Goal: Task Accomplishment & Management: Use online tool/utility

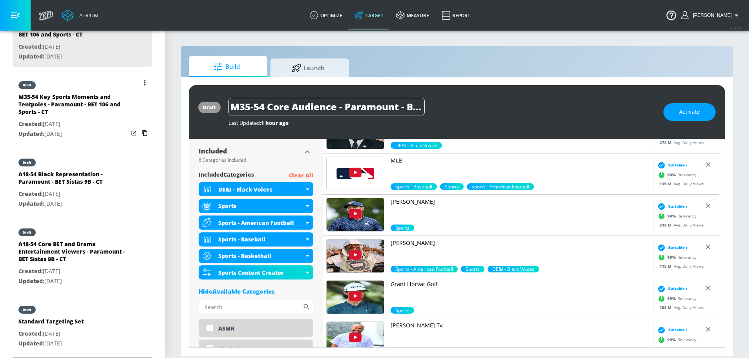
scroll to position [228, 0]
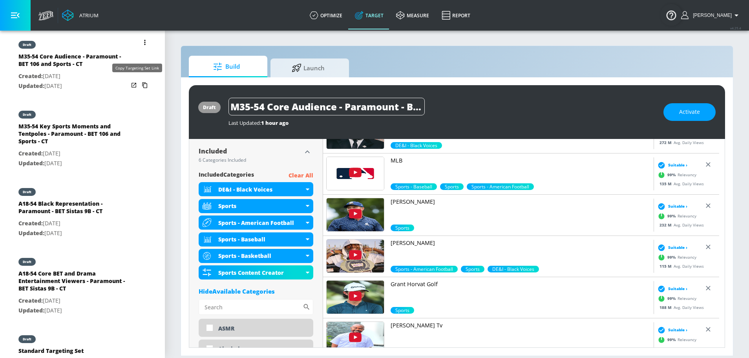
click at [142, 85] on icon "list of Target Set" at bounding box center [144, 85] width 5 height 6
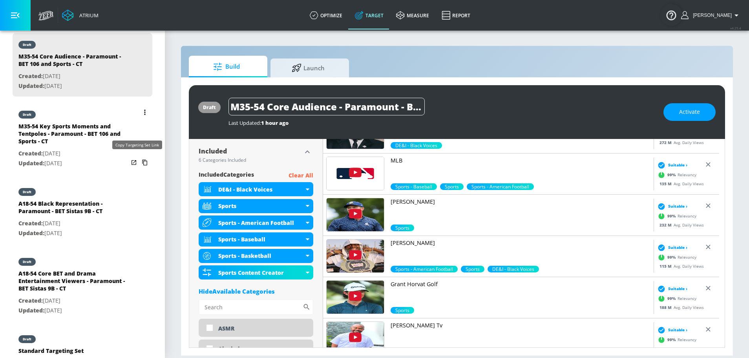
click at [138, 160] on icon "list of Target Set" at bounding box center [144, 162] width 13 height 13
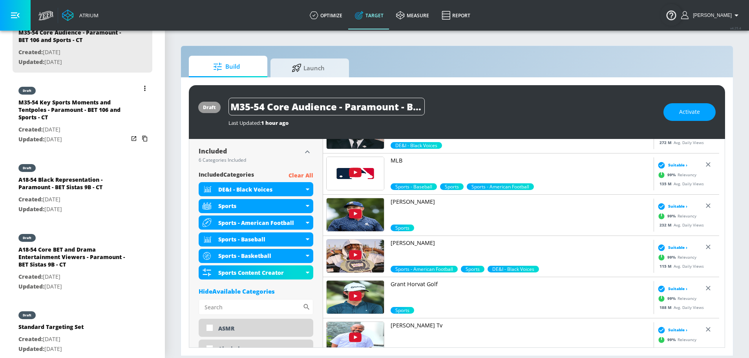
scroll to position [257, 0]
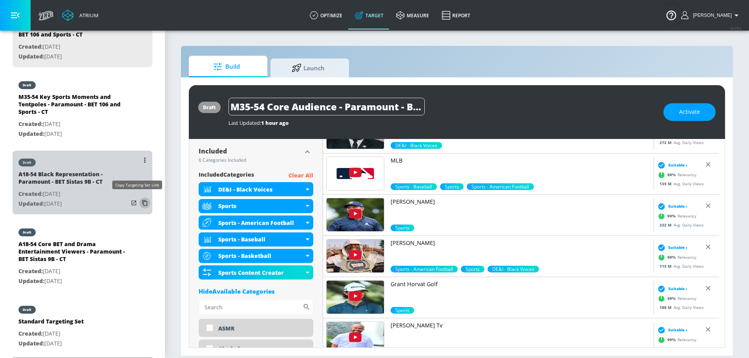
click at [138, 200] on icon "list of Target Set" at bounding box center [144, 203] width 13 height 13
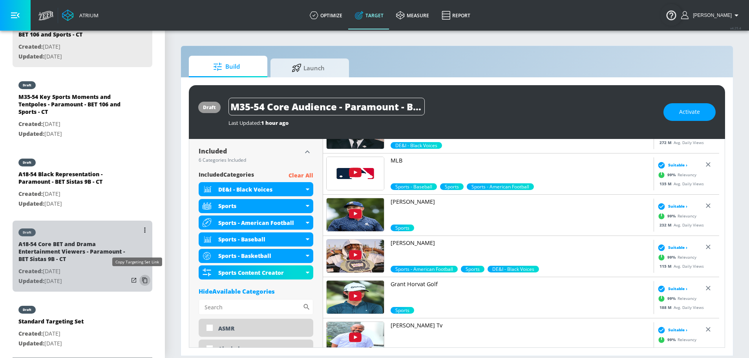
click at [138, 279] on icon "list of Target Set" at bounding box center [144, 280] width 13 height 13
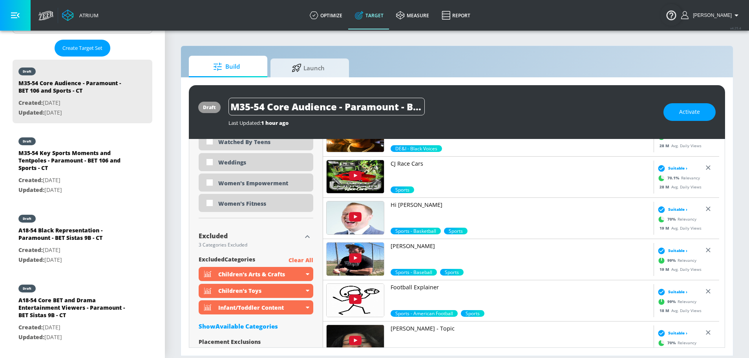
scroll to position [2465, 0]
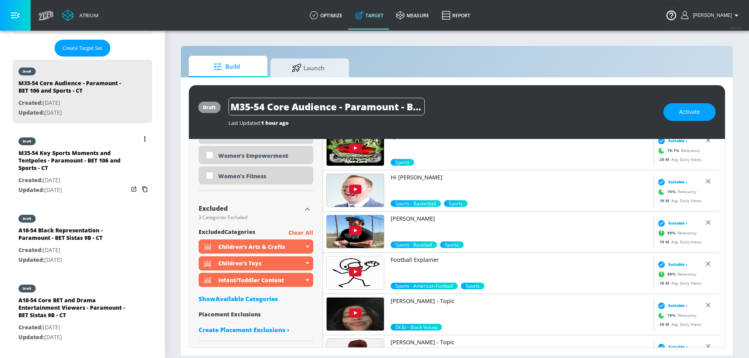
click at [72, 149] on div "M35-54 Key Sports Moments and Tentpoles - Paramount - BET 106 and Sports - CT" at bounding box center [73, 162] width 110 height 26
type input "M35-54 Key Sports Moments and Tentpoles - Paramount - BET 106 and Sports - CT"
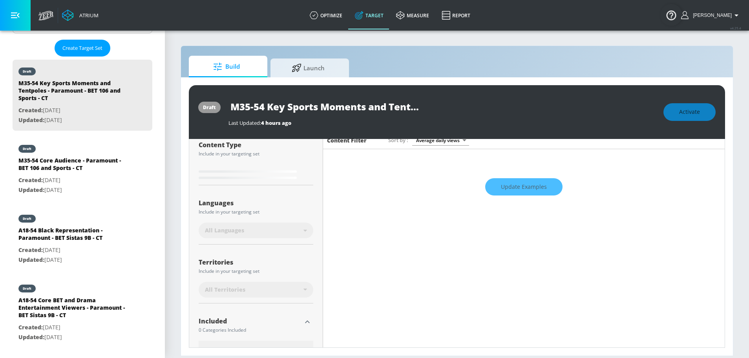
scroll to position [168, 0]
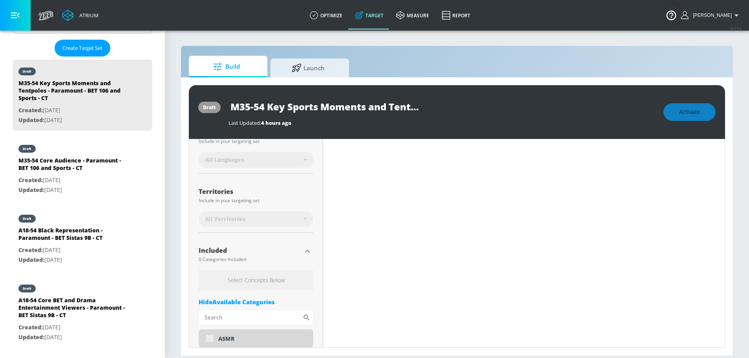
type input "0.5"
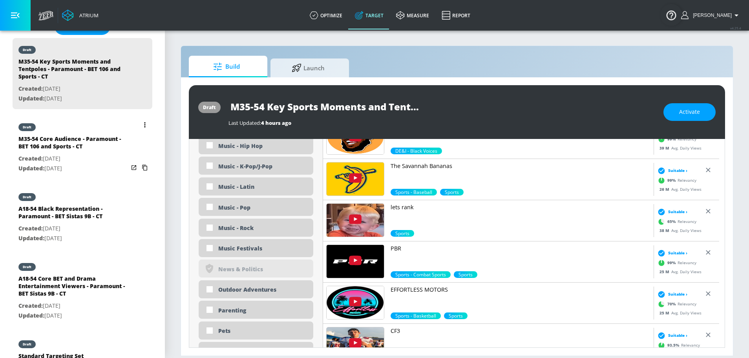
scroll to position [257, 0]
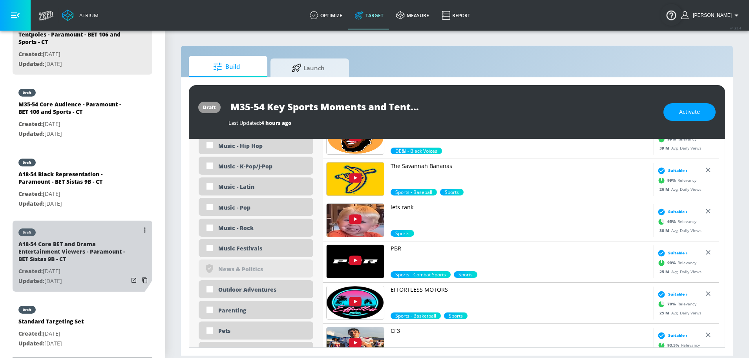
click at [78, 237] on div "draft" at bounding box center [73, 230] width 110 height 20
type input "A18-54 Core BET and Drama Entertainment Viewers - Paramount - BET Sistas 9B - CT"
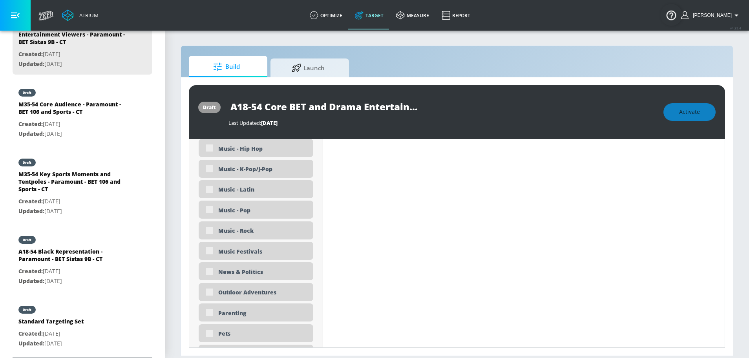
scroll to position [1738, 0]
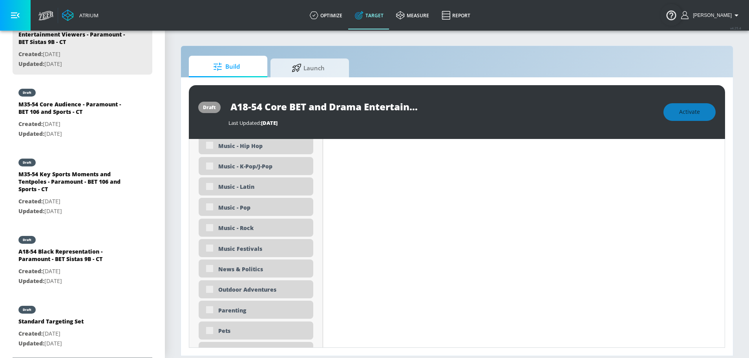
type input "0.5"
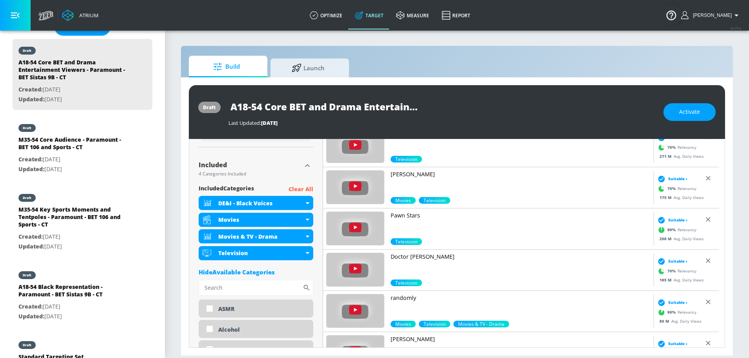
scroll to position [242, 0]
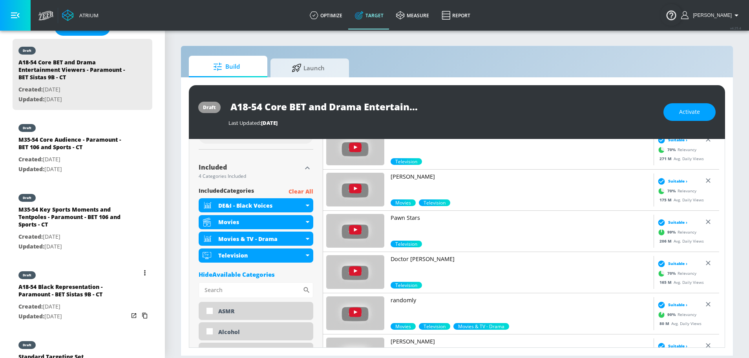
click at [67, 305] on p "Created: Sep. 17, 2025" at bounding box center [73, 307] width 110 height 10
type input "A18-54 Black Representation - Paramount - BET Sistas 9B - CT"
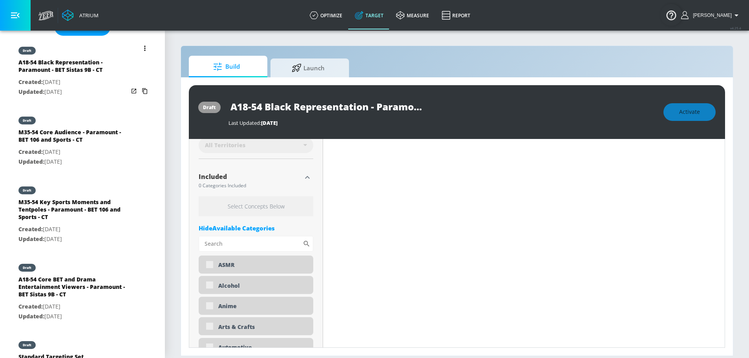
scroll to position [251, 0]
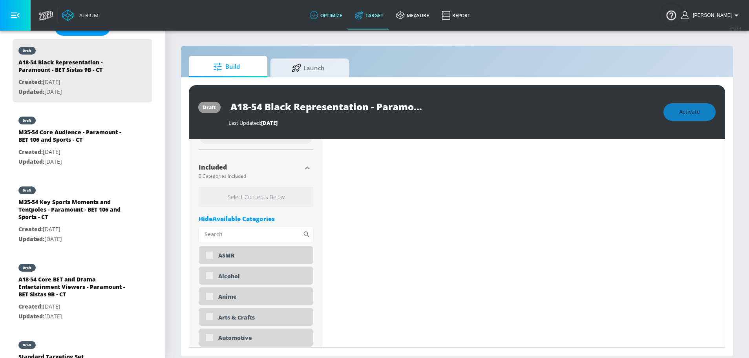
type input "0.5"
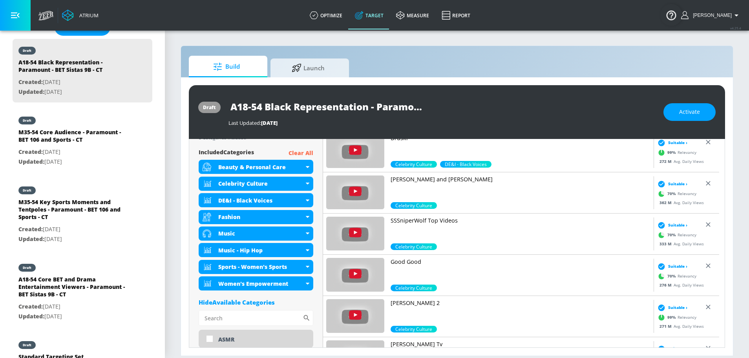
scroll to position [287, 0]
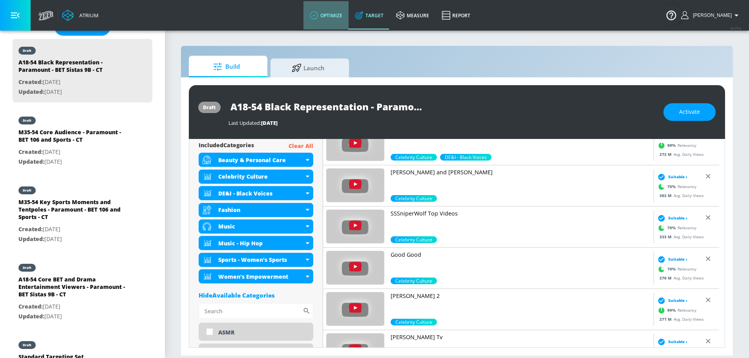
click at [333, 18] on link "optimize" at bounding box center [325, 15] width 45 height 28
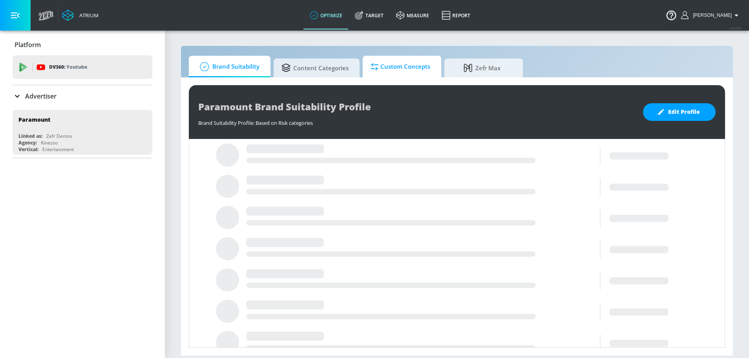
click at [388, 71] on span "Custom Concepts" at bounding box center [400, 66] width 60 height 19
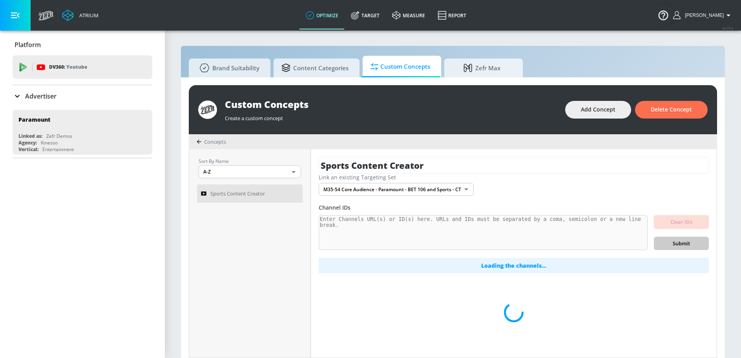
click at [366, 191] on body "Atrium optimize Target measure Report optimize Target measure Report v 4.25.4 S…" at bounding box center [370, 183] width 741 height 366
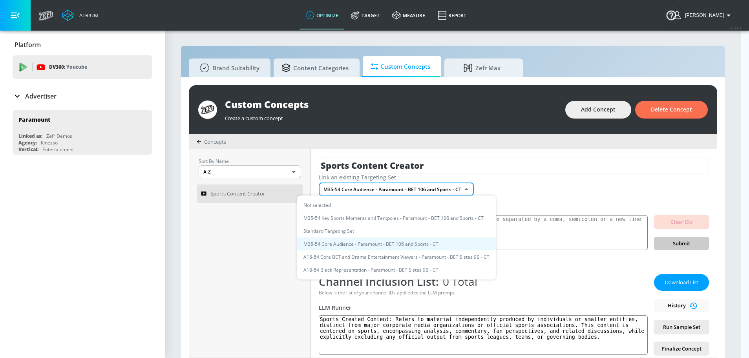
click at [373, 273] on li "A18-54 Black Representation - Paramount - BET Sistas 9B - CT" at bounding box center [396, 269] width 199 height 13
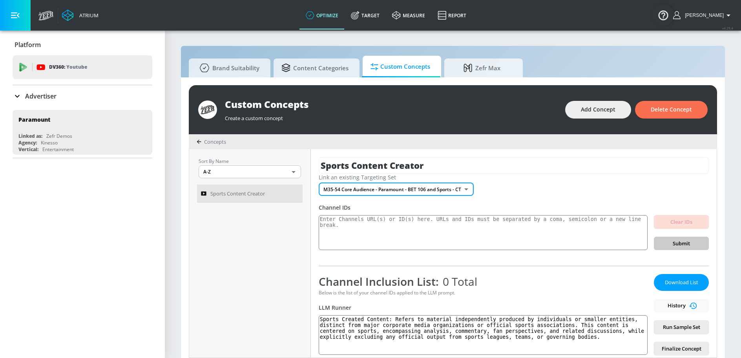
type input "a366e78a-420c-4ba0-b738-e84a3c98a7ca"
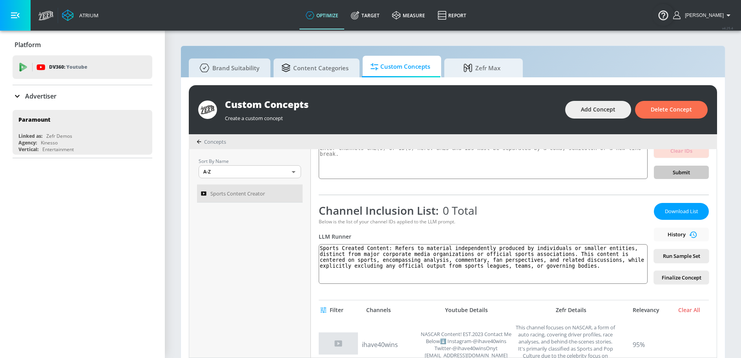
scroll to position [71, 0]
click at [625, 266] on textarea "Sports Created Content: Refers to material independently produced by individual…" at bounding box center [483, 264] width 329 height 40
paste textarea "This content celebrates the dynamic community of Black creators, artists, and i…"
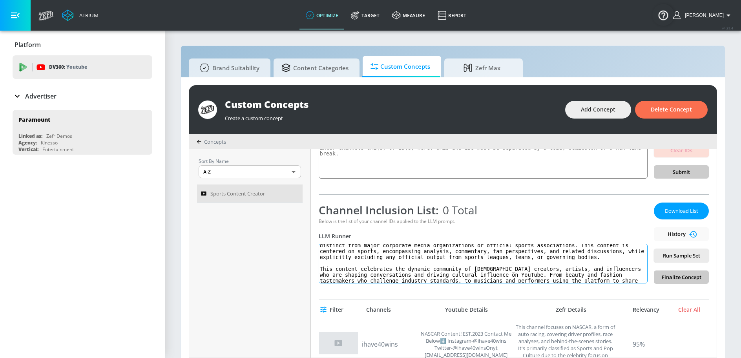
scroll to position [10, 0]
click at [319, 276] on textarea "Sports Created Content: Refers to material independently produced by individual…" at bounding box center [483, 264] width 329 height 40
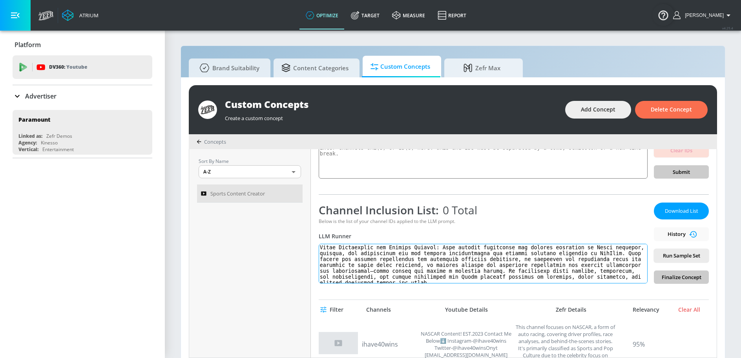
scroll to position [27, 0]
drag, startPoint x: 516, startPoint y: 257, endPoint x: 443, endPoint y: 259, distance: 72.2
click at [443, 259] on textarea at bounding box center [483, 264] width 329 height 40
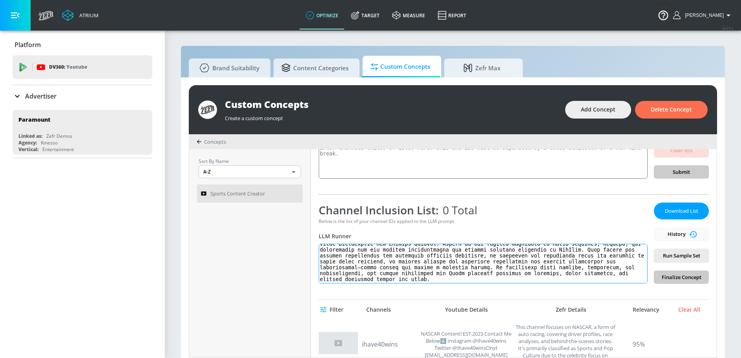
scroll to position [0, 0]
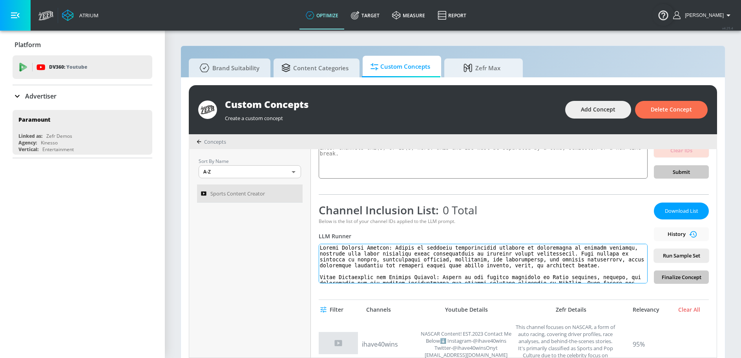
drag, startPoint x: 531, startPoint y: 279, endPoint x: 446, endPoint y: 271, distance: 85.1
click at [446, 271] on textarea at bounding box center [483, 264] width 329 height 40
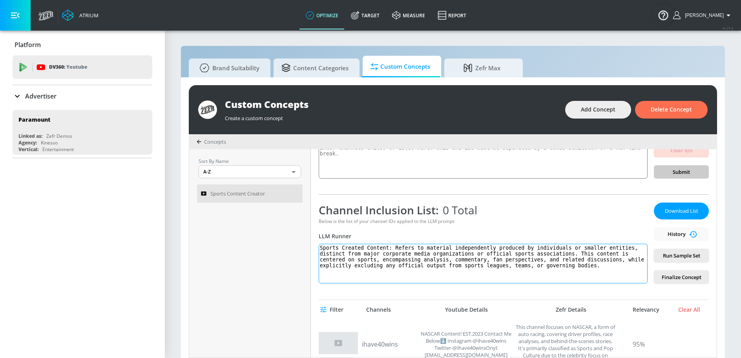
scroll to position [60, 0]
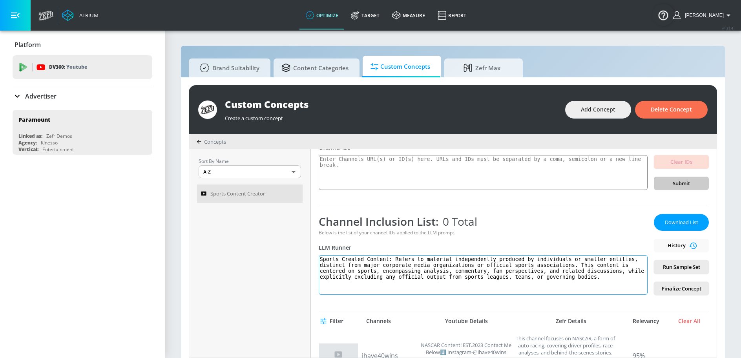
click at [628, 275] on textarea "Sports Created Content: Refers to material independently produced by individual…" at bounding box center [483, 275] width 329 height 40
click at [478, 285] on textarea "Sports Created Content: Refers to material independently produced by individual…" at bounding box center [483, 275] width 329 height 40
drag, startPoint x: 479, startPoint y: 283, endPoint x: 312, endPoint y: 259, distance: 169.3
click at [312, 259] on div "Sports Content Creator Link an existing Targeting Set A18-54 Black Representati…" at bounding box center [514, 253] width 406 height 208
click at [485, 269] on textarea "Sports Created Content: Refers to material independently produced by individual…" at bounding box center [483, 275] width 329 height 40
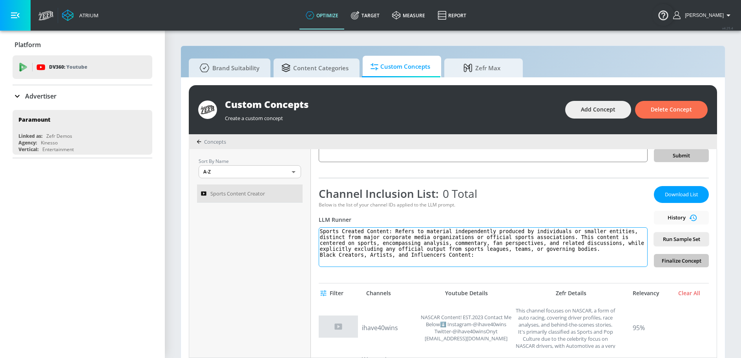
scroll to position [89, 0]
click at [487, 256] on textarea "Sports Created Content: Refers to material independently produced by individual…" at bounding box center [483, 246] width 329 height 40
paste textarea "Refers to material produced by Black fashion and beauty influencers, musical ar…"
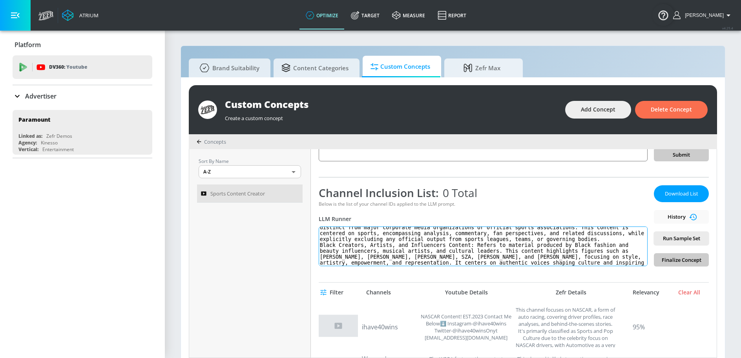
scroll to position [7, 0]
click at [476, 253] on textarea "Sports Created Content: Refers to material independently produced by individual…" at bounding box center [483, 246] width 329 height 40
drag, startPoint x: 385, startPoint y: 255, endPoint x: 318, endPoint y: 229, distance: 71.4
click at [319, 229] on textarea "Sports Created Content: Refers to material independently produced by individual…" at bounding box center [483, 246] width 329 height 40
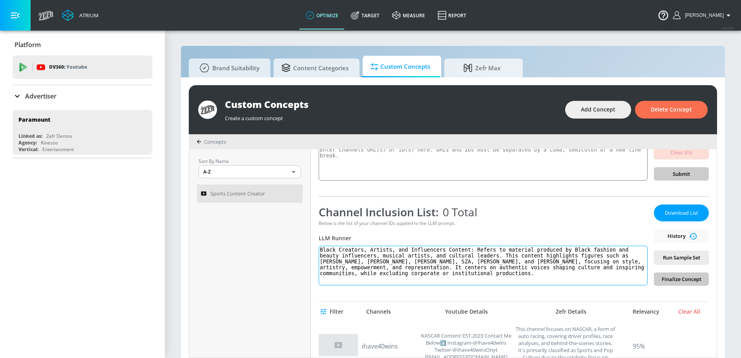
scroll to position [84, 0]
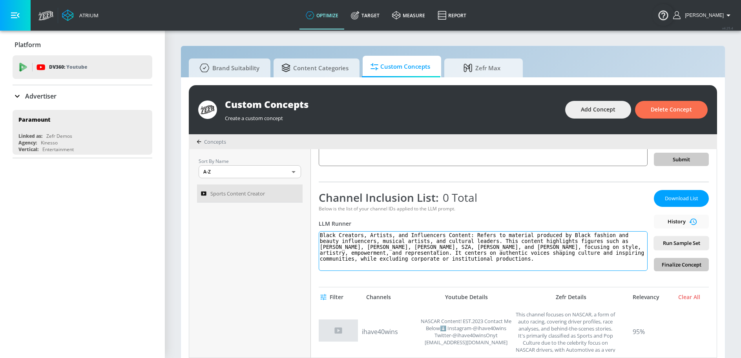
type textarea "Black Creators, Artists, and Influencers Content: Refers to material produced b…"
click at [199, 141] on icon at bounding box center [199, 141] width 5 height 5
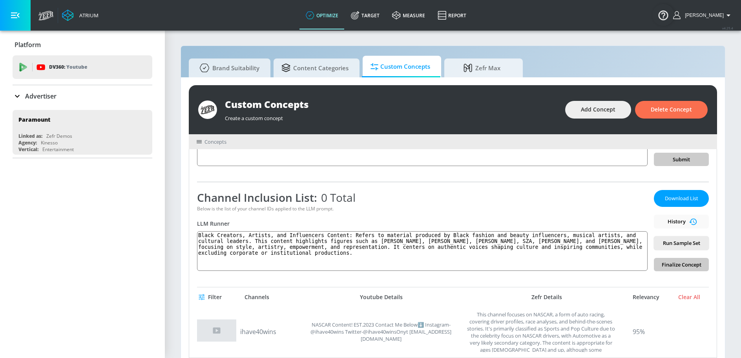
scroll to position [0, 0]
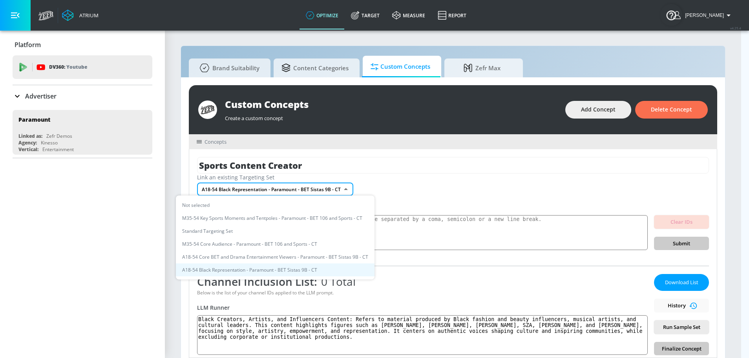
click at [307, 193] on body "Atrium optimize Target measure Report optimize Target measure Report v 4.25.4 S…" at bounding box center [374, 183] width 749 height 366
click at [432, 179] on div at bounding box center [374, 179] width 749 height 358
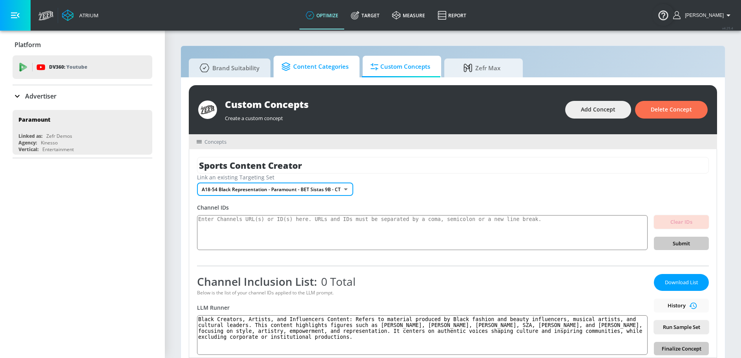
click at [334, 67] on span "Content Categories" at bounding box center [314, 66] width 67 height 19
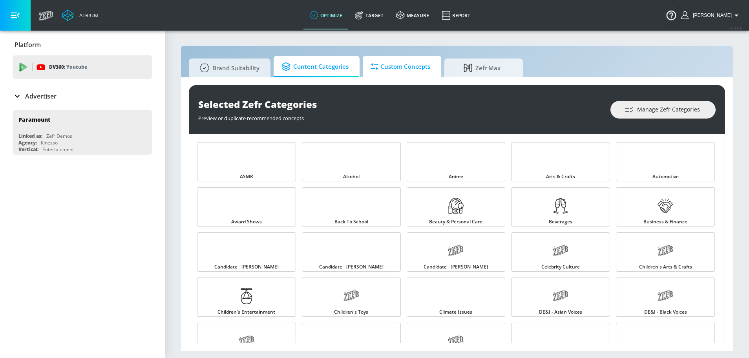
click at [415, 67] on span "Custom Concepts" at bounding box center [400, 66] width 60 height 19
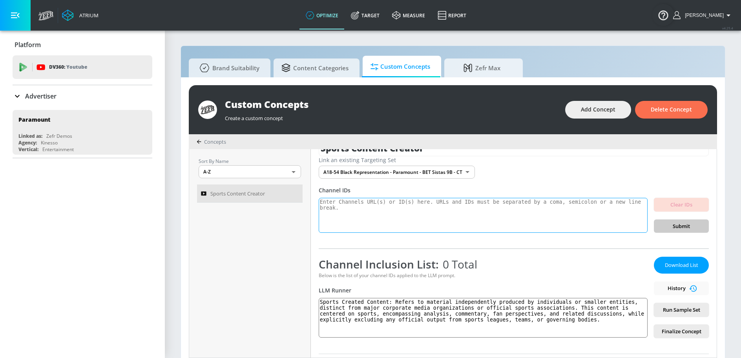
scroll to position [20, 0]
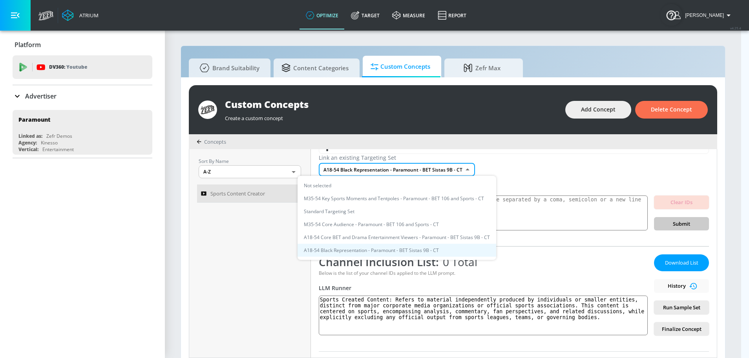
click at [396, 172] on body "Atrium optimize Target measure Report optimize Target measure Report v 4.25.4 S…" at bounding box center [374, 183] width 749 height 366
click at [392, 222] on li "M35-54 Core Audience - Paramount - BET 106 and Sports - CT" at bounding box center [396, 224] width 199 height 13
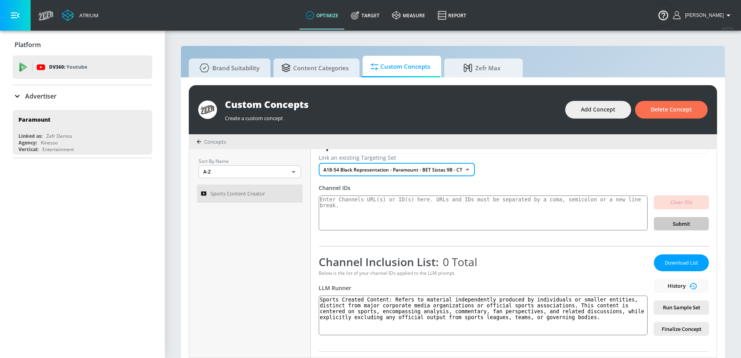
type input "c7ceb0b3-cbd7-44be-99f0-28caba63caee"
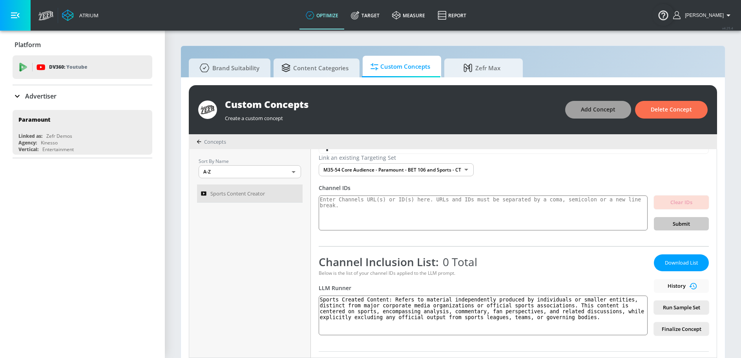
click at [590, 108] on span "Add Concept" at bounding box center [598, 110] width 35 height 10
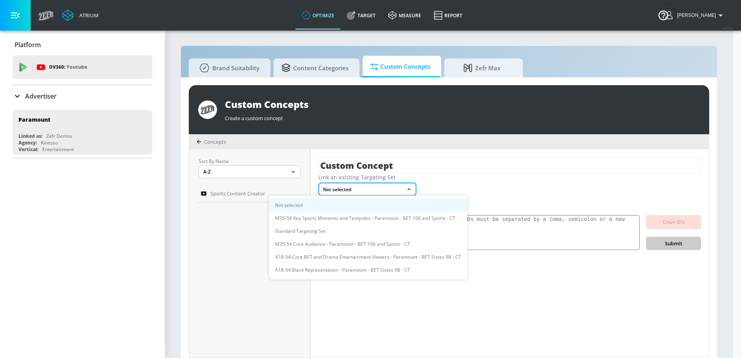
click at [374, 187] on body "Atrium optimize Target measure Report optimize Target measure Report v 4.25.4 S…" at bounding box center [370, 183] width 741 height 366
click at [346, 272] on li "A18-54 Black Representation - Paramount - BET Sistas 9B - CT" at bounding box center [368, 269] width 199 height 13
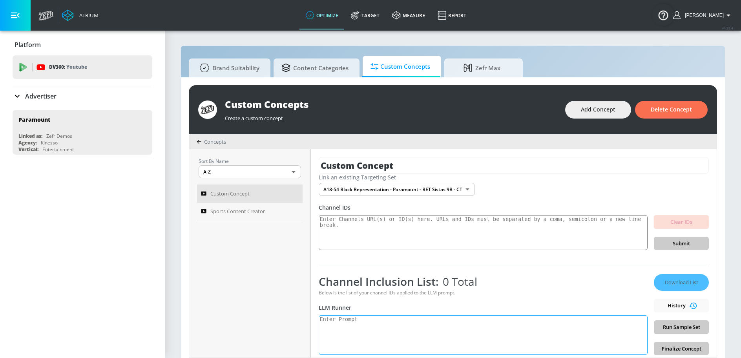
click at [383, 335] on textarea at bounding box center [483, 335] width 329 height 40
paste textarea "Black Creators, Artists, and Influencers Content: Refers to material produced b…"
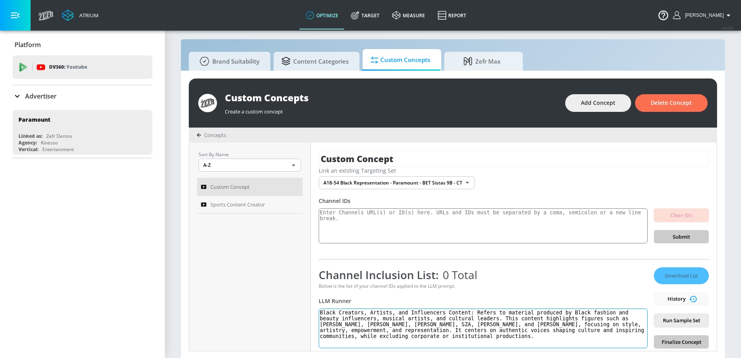
scroll to position [8, 0]
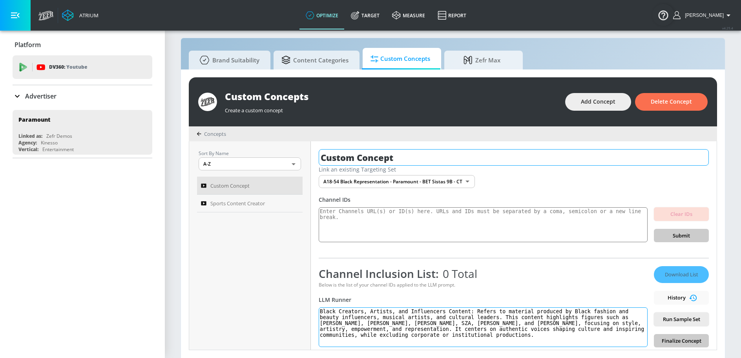
type textarea "Black Creators, Artists, and Influencers Content: Refers to material produced b…"
click at [375, 157] on input "Custom Concept" at bounding box center [514, 157] width 390 height 16
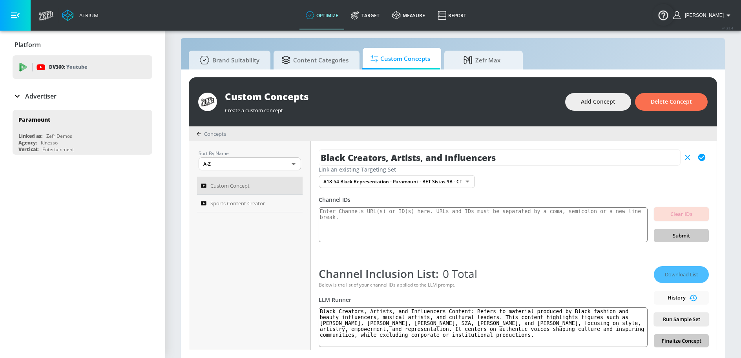
type input "Black Creators, Artists, and Influencers"
click at [702, 158] on icon "button" at bounding box center [701, 157] width 7 height 7
click at [676, 315] on span "Run Sample Set" at bounding box center [681, 319] width 42 height 9
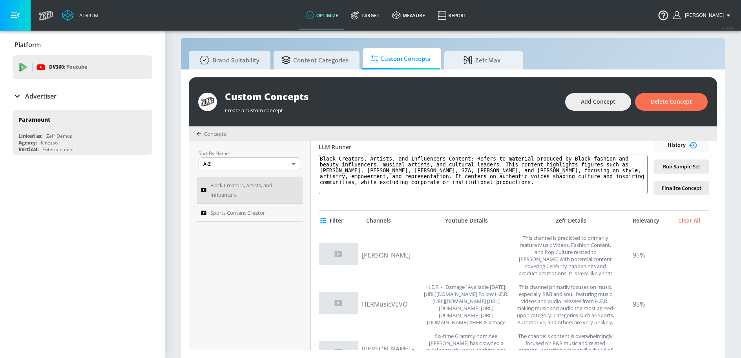
scroll to position [0, 0]
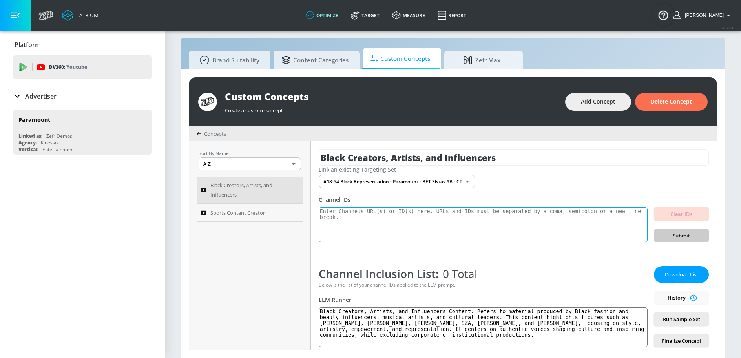
click at [376, 226] on textarea at bounding box center [483, 224] width 329 height 35
paste textarea "https://www.youtube.com/@JackieAina,https://www.youtube.com/@PatriciaBright,htt…"
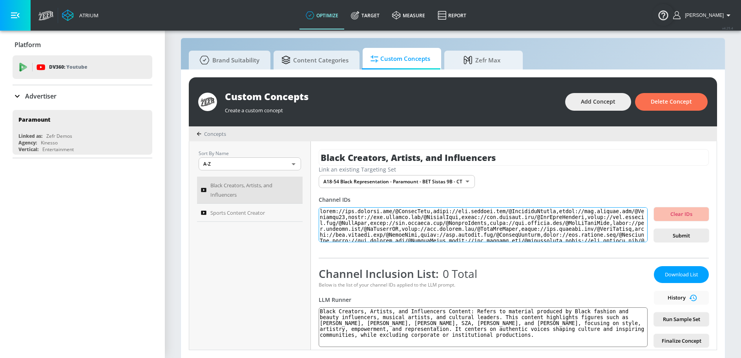
scroll to position [86, 0]
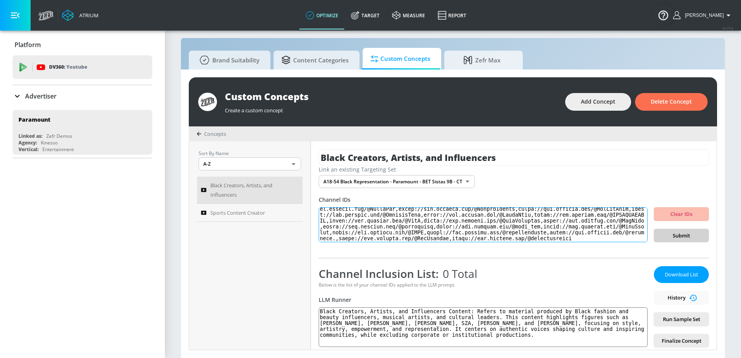
type textarea "https://www.youtube.com/@JackieAina,https://www.youtube.com/@PatriciaBright,htt…"
click at [670, 239] on span "Submit" at bounding box center [681, 235] width 42 height 9
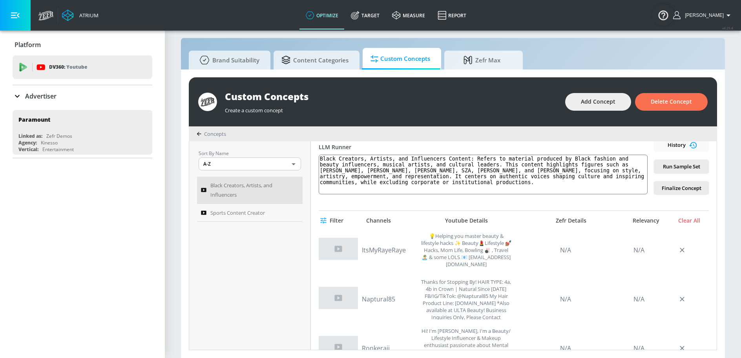
scroll to position [0, 0]
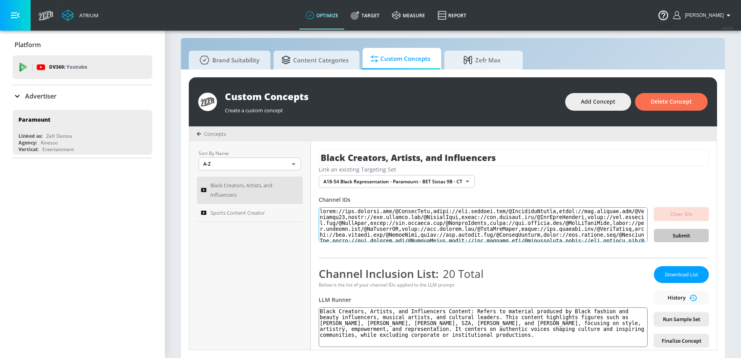
click at [471, 213] on textarea at bounding box center [483, 224] width 329 height 35
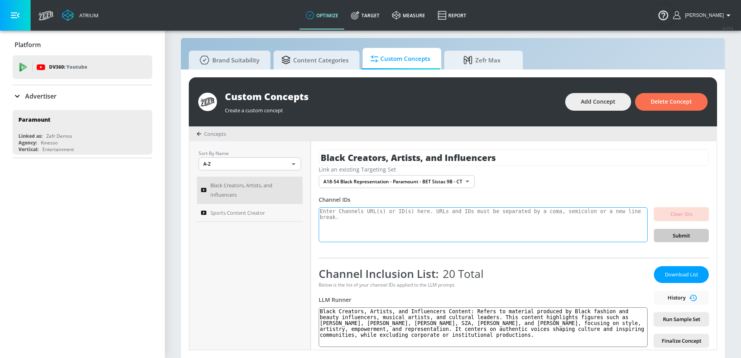
paste textarea "Of course. Here is a comma-separated list of 50 popular and influential YouTube…"
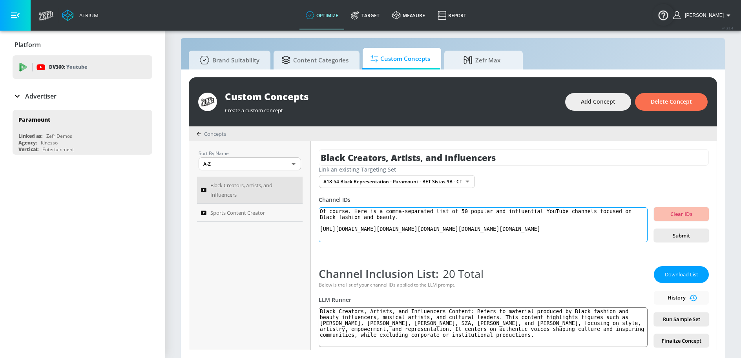
click at [319, 228] on textarea "Of course. Here is a comma-separated list of 50 popular and influential YouTube…" at bounding box center [483, 224] width 329 height 35
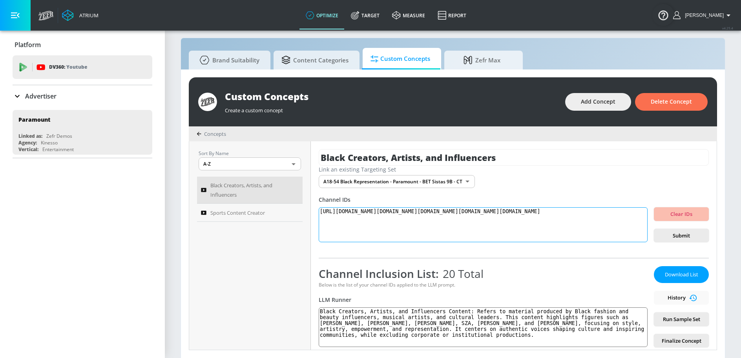
type textarea "https://www.youtube.com/@JackieAina,https://www.youtube.com/@PatriciaBright,htt…"
click at [660, 237] on span "Submit" at bounding box center [681, 235] width 42 height 9
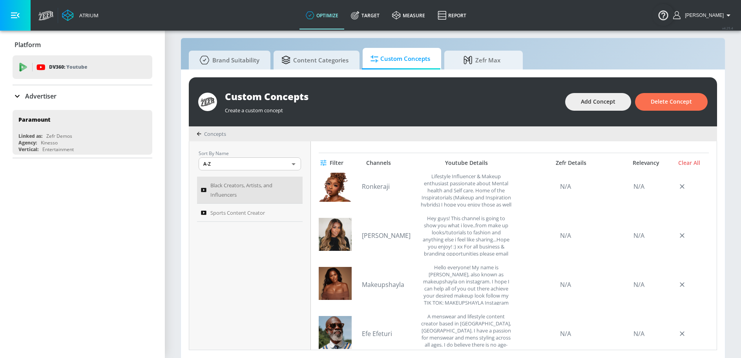
scroll to position [503, 0]
click at [686, 162] on div "Clear All" at bounding box center [688, 162] width 39 height 7
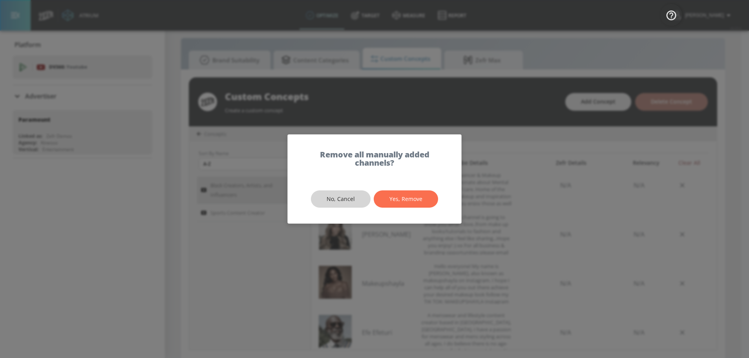
click at [346, 202] on span "No, Cancel" at bounding box center [340, 199] width 28 height 10
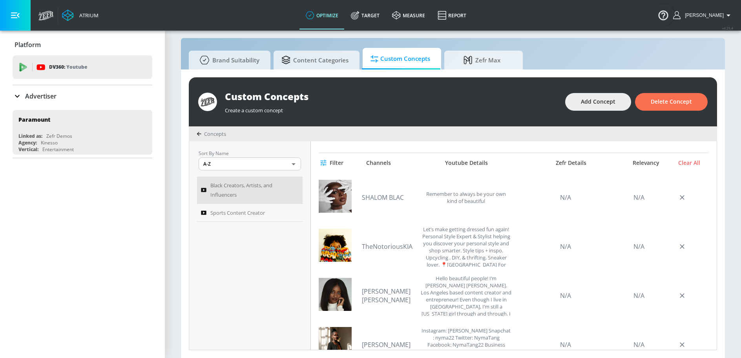
scroll to position [0, 0]
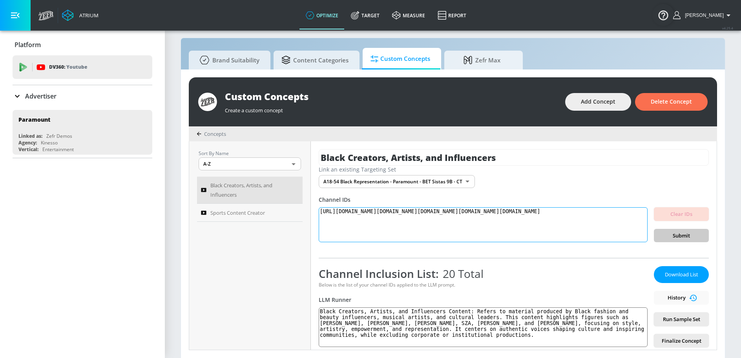
click at [400, 230] on textarea "https://www.youtube.com/@JackieAina,https://www.youtube.com/@PatriciaBright,htt…" at bounding box center [483, 224] width 329 height 35
paste textarea "https://www.youtube.com/@JackieAina,https://www.youtube.com/@PatriciaBright,htt…"
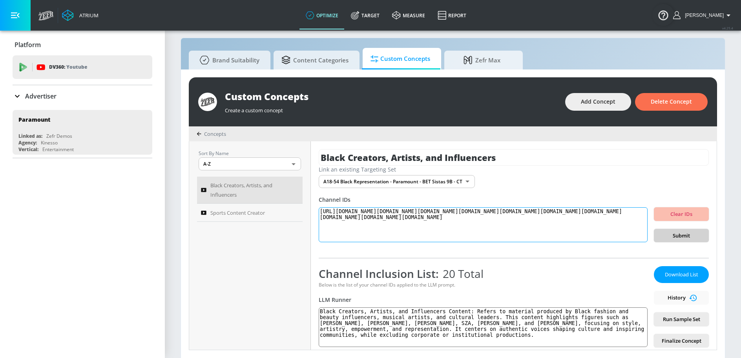
type textarea "https://www.youtube.com/@JackieAina,https://www.youtube.com/@PatriciaBright,htt…"
click at [676, 233] on span "Submit" at bounding box center [681, 235] width 42 height 9
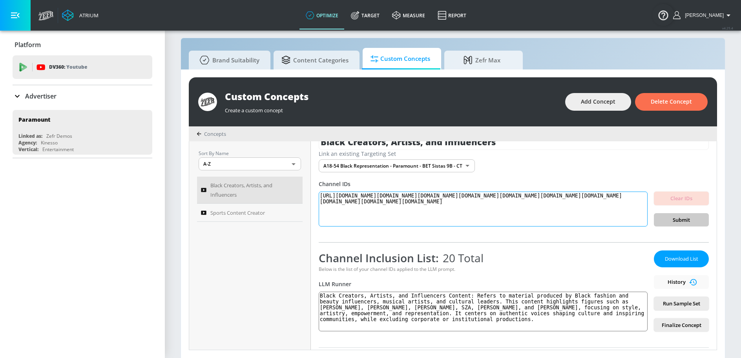
scroll to position [73, 0]
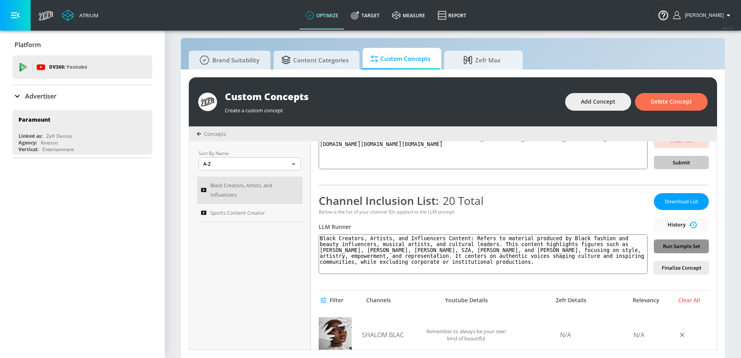
click at [678, 248] on span "Run Sample Set" at bounding box center [681, 246] width 42 height 9
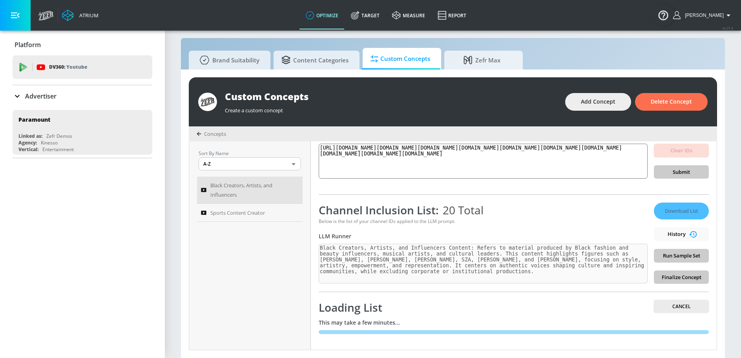
scroll to position [63, 0]
click at [535, 152] on textarea "https://www.youtube.com/@JackieAina,https://www.youtube.com/@PatriciaBright,htt…" at bounding box center [483, 161] width 329 height 35
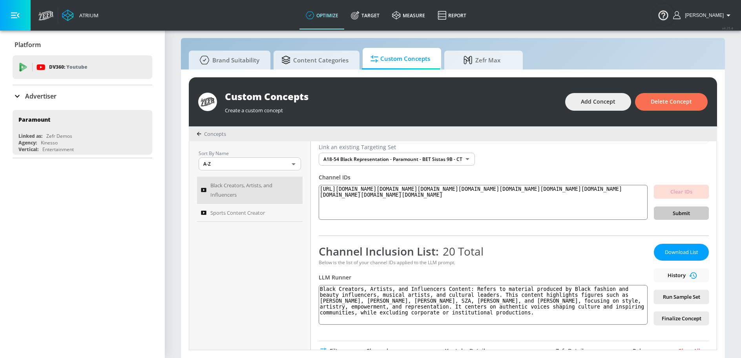
scroll to position [23, 0]
click at [676, 190] on span "Clear IDs" at bounding box center [681, 191] width 42 height 9
click at [690, 318] on span "Finalize Concept" at bounding box center [681, 317] width 42 height 9
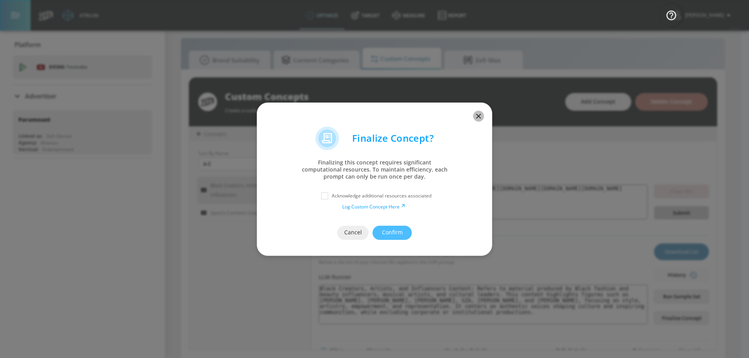
click at [475, 117] on icon "button" at bounding box center [478, 116] width 9 height 9
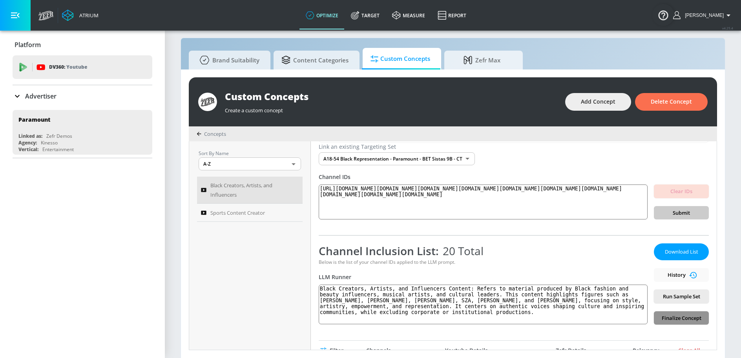
click at [692, 321] on span "Finalize Concept" at bounding box center [681, 317] width 42 height 9
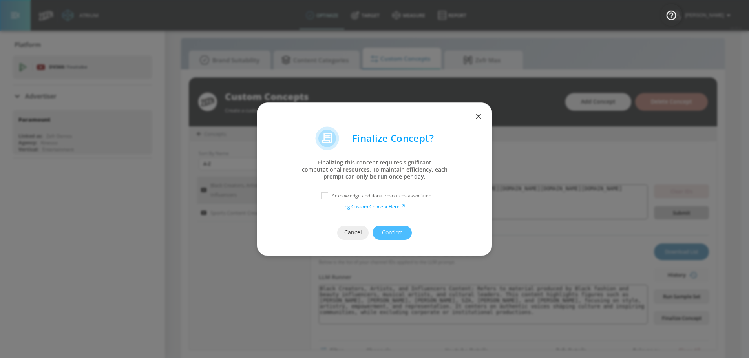
click at [381, 196] on p "Acknowledge additional resources associated" at bounding box center [382, 195] width 100 height 7
click at [324, 197] on input "checkbox" at bounding box center [324, 196] width 14 height 14
checkbox input "true"
click at [388, 230] on span "Confirm" at bounding box center [392, 233] width 8 height 10
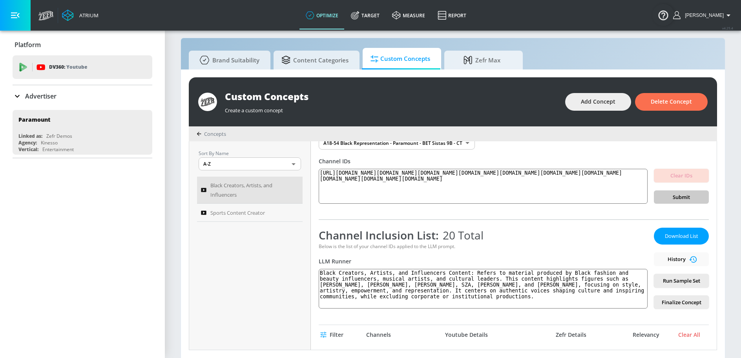
scroll to position [0, 0]
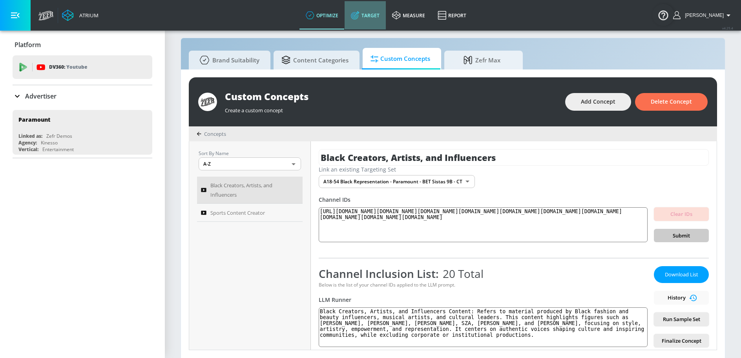
click at [379, 12] on link "Target" at bounding box center [364, 15] width 41 height 28
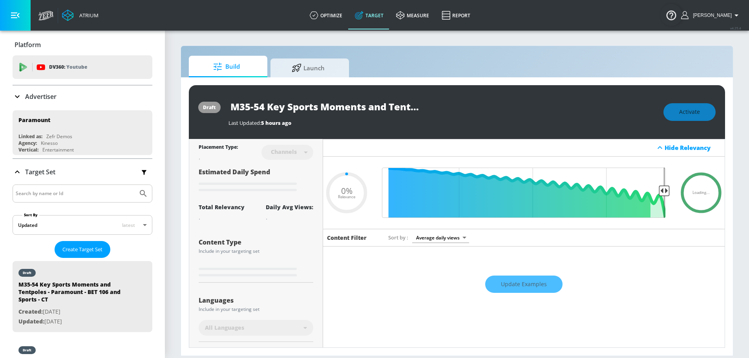
type input "0.05"
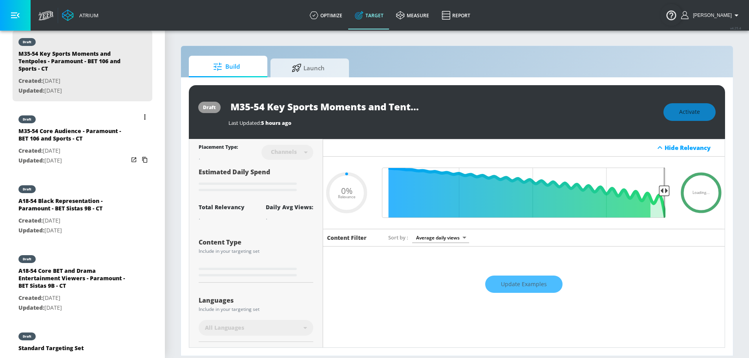
scroll to position [257, 0]
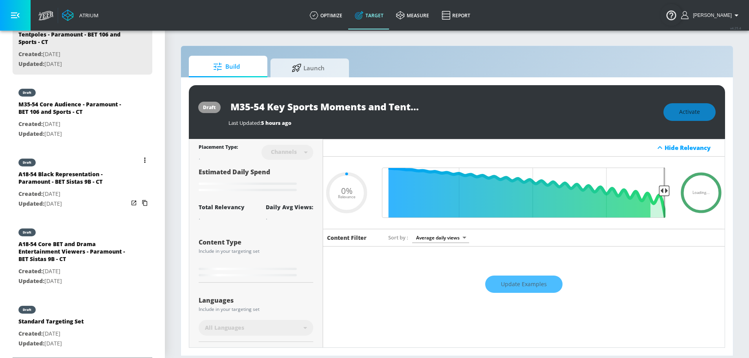
click at [61, 186] on div "A18-54 Black Representation - Paramount - BET Sistas 9B - CT" at bounding box center [73, 179] width 110 height 19
type input "A18-54 Black Representation - Paramount - BET Sistas 9B - CT"
type input "0.05"
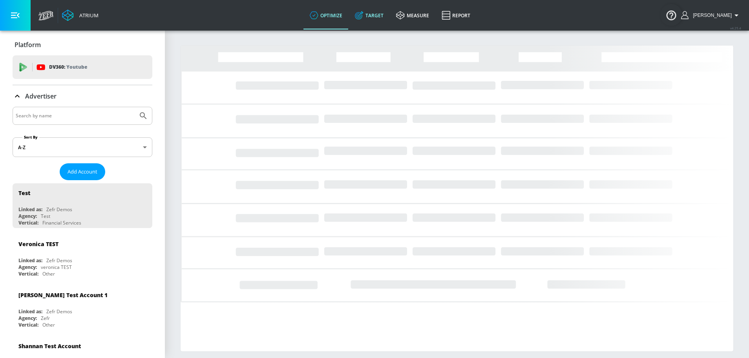
click at [383, 19] on link "Target" at bounding box center [368, 15] width 41 height 28
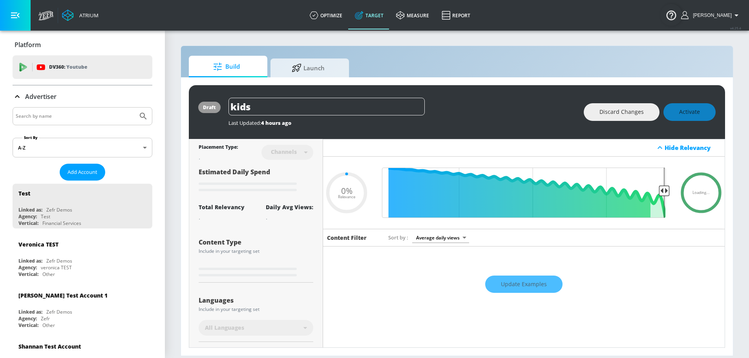
type input "0.49"
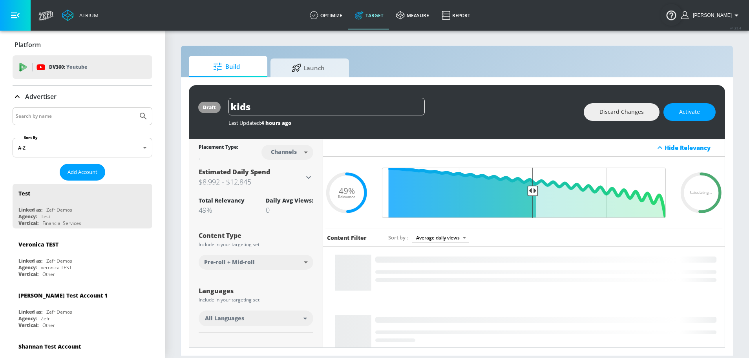
click at [383, 19] on link "Target" at bounding box center [368, 15] width 41 height 28
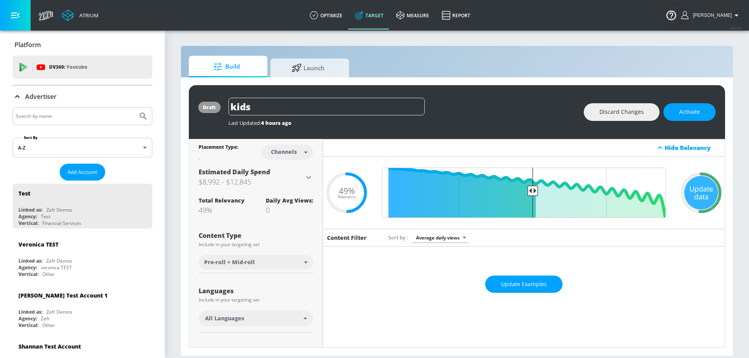
click at [383, 19] on link "Target" at bounding box center [368, 15] width 41 height 28
click at [73, 95] on div "Advertiser" at bounding box center [83, 96] width 140 height 9
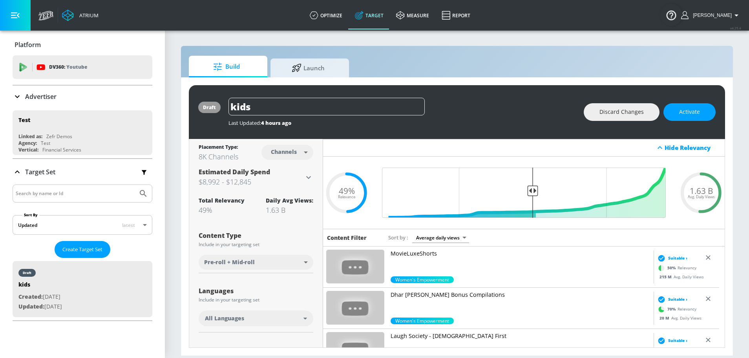
click at [62, 99] on div "Advertiser" at bounding box center [83, 96] width 140 height 9
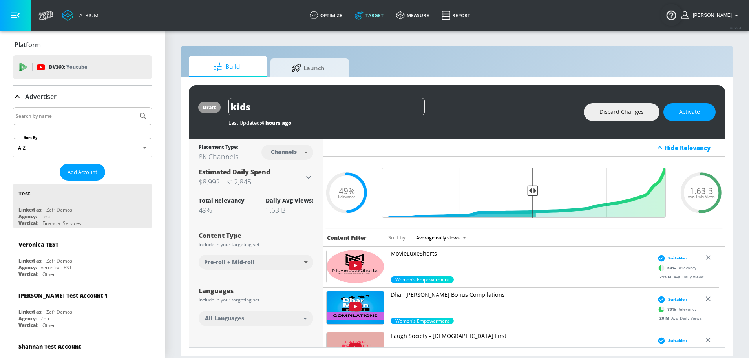
click at [49, 117] on input "Search by name" at bounding box center [75, 116] width 119 height 10
type input "turbo"
click at [135, 108] on button "Submit Search" at bounding box center [143, 116] width 17 height 17
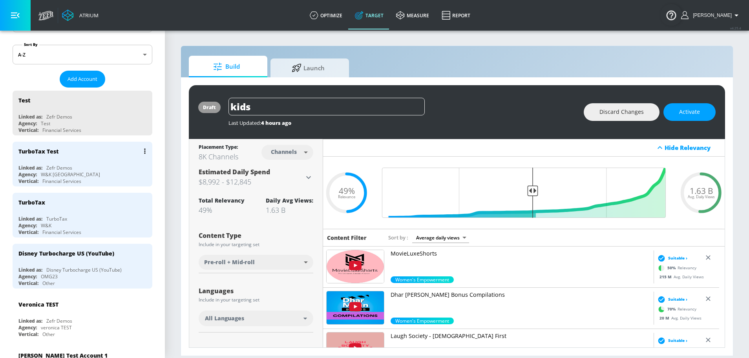
scroll to position [98, 0]
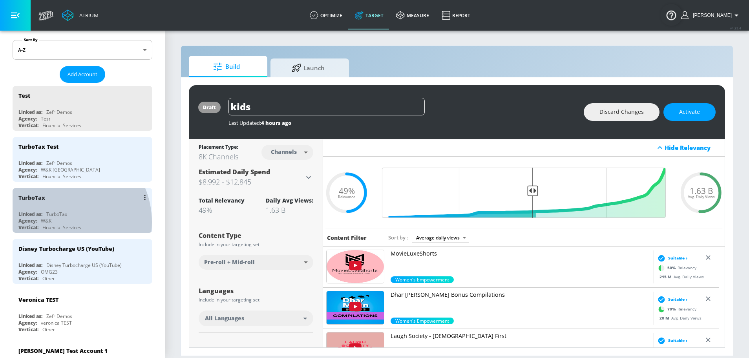
click at [62, 219] on div "Agency: W&K" at bounding box center [84, 220] width 132 height 7
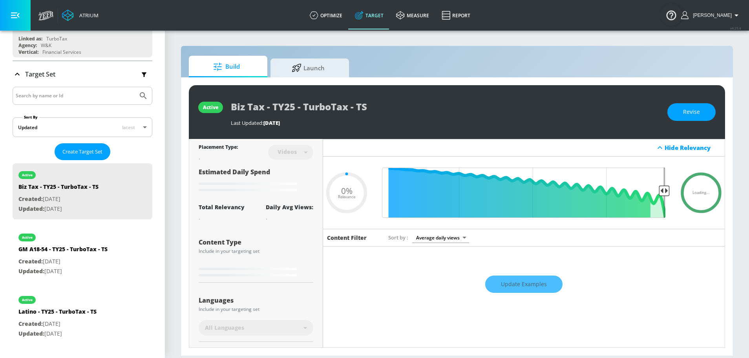
type input "0.05"
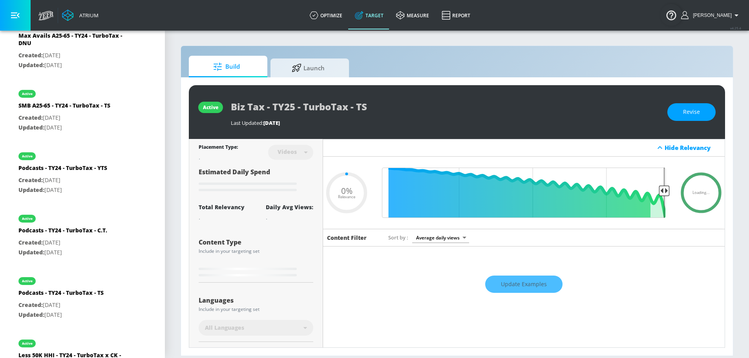
scroll to position [499, 0]
click at [56, 174] on p "Created: Mar. 21, 2025" at bounding box center [62, 179] width 89 height 10
type input "Podcasts - TY24 - TurboTax - YTS"
type input "channels"
type input "0.05"
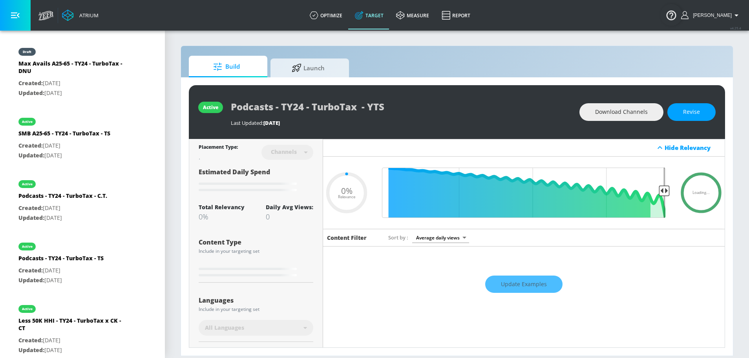
scroll to position [534, 0]
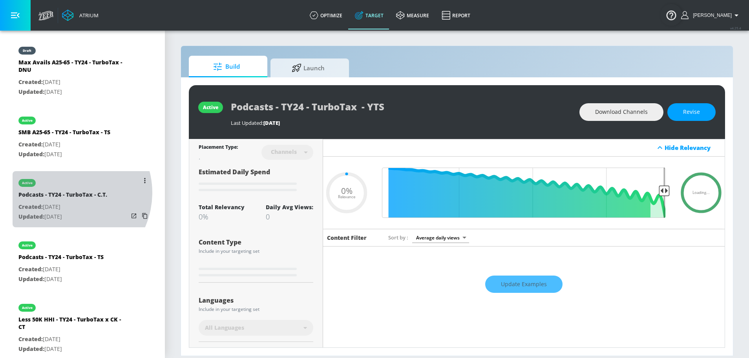
click at [67, 191] on div "Podcasts - TY24 - TurboTax - C.T." at bounding box center [62, 196] width 89 height 11
type input "Podcasts - TY24 - TurboTax - C.T."
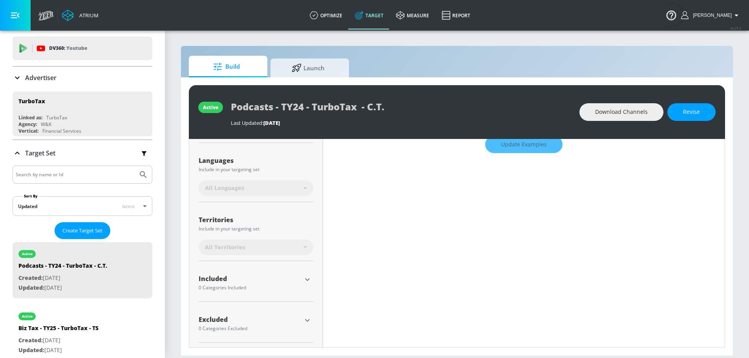
scroll to position [140, 0]
type input "0.5"
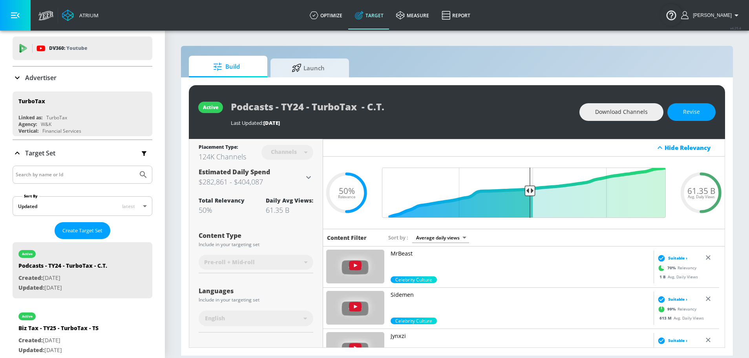
scroll to position [131, 0]
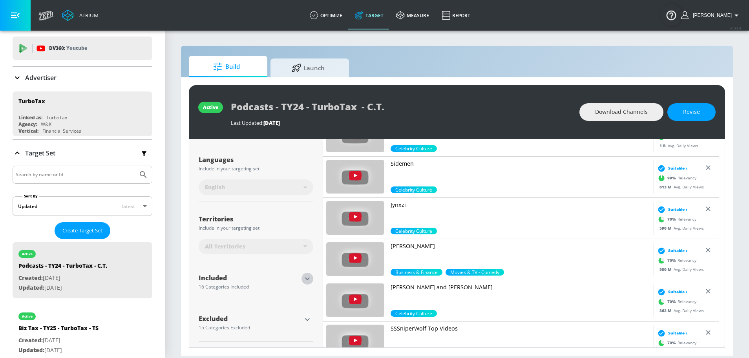
click at [304, 281] on icon "button" at bounding box center [306, 278] width 9 height 9
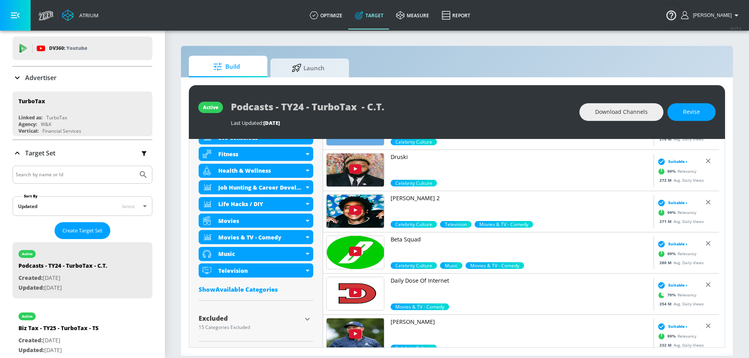
scroll to position [0, 0]
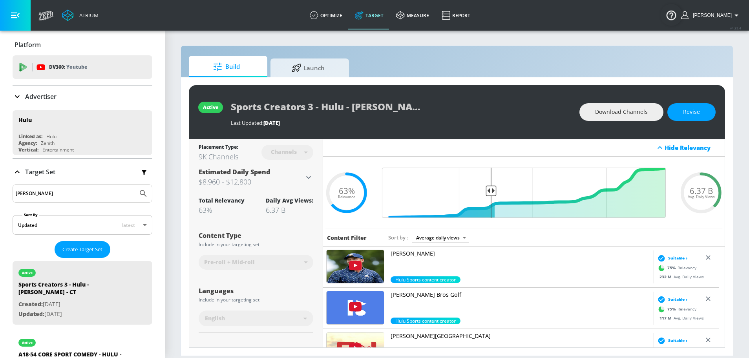
scroll to position [250, 0]
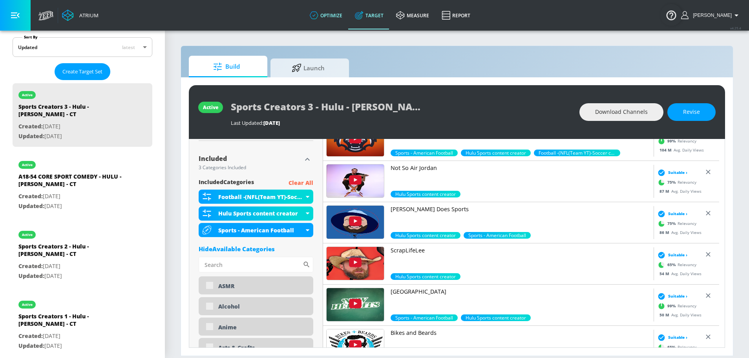
click at [342, 17] on link "optimize" at bounding box center [325, 15] width 45 height 28
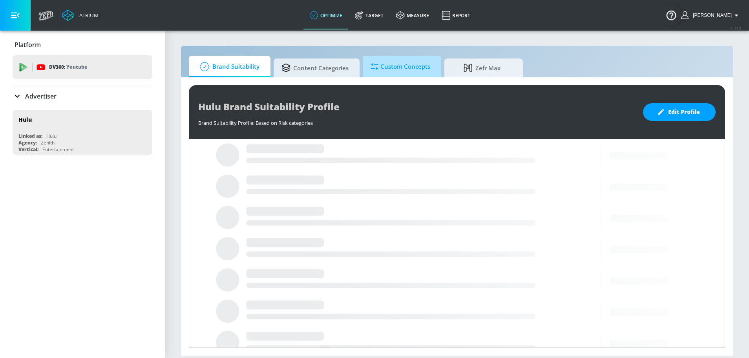
click at [408, 71] on span "Custom Concepts" at bounding box center [400, 66] width 60 height 19
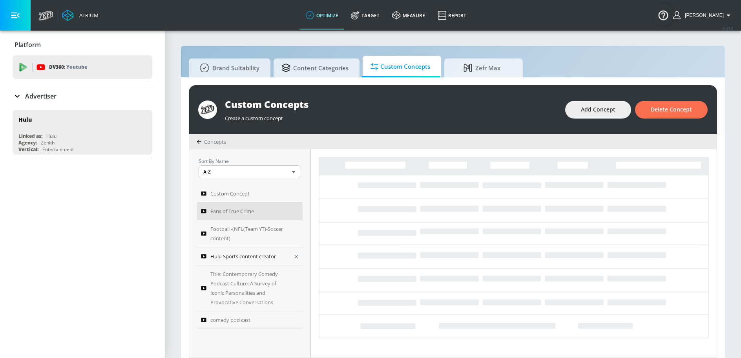
scroll to position [8, 0]
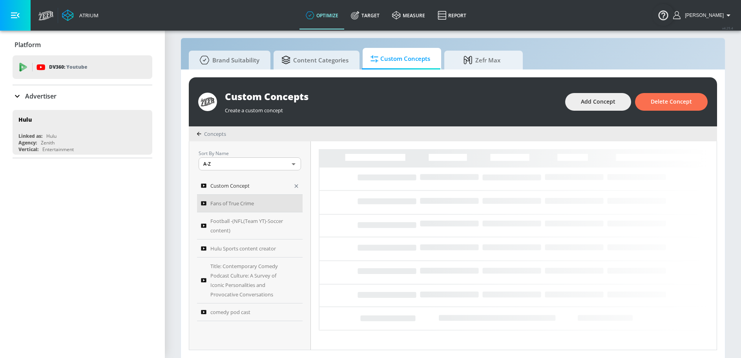
click at [245, 186] on span "Custom Concept" at bounding box center [229, 185] width 39 height 9
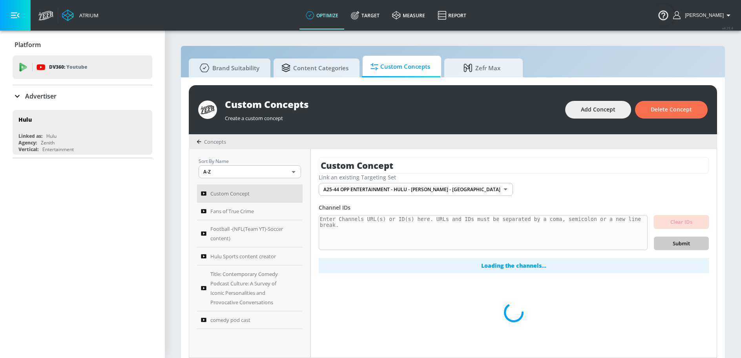
type input "Fans of True Crime"
type input "c5ffadd0-bb85-4440-8da0-633e24cabd2a"
type textarea "Includes content such as Making a Murderer, The Staircase, Mindhunter, Unsolved…"
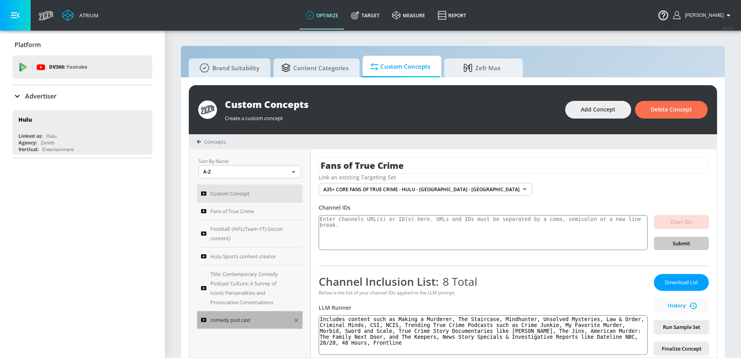
click at [237, 315] on span "comedy pod cast" at bounding box center [230, 319] width 40 height 9
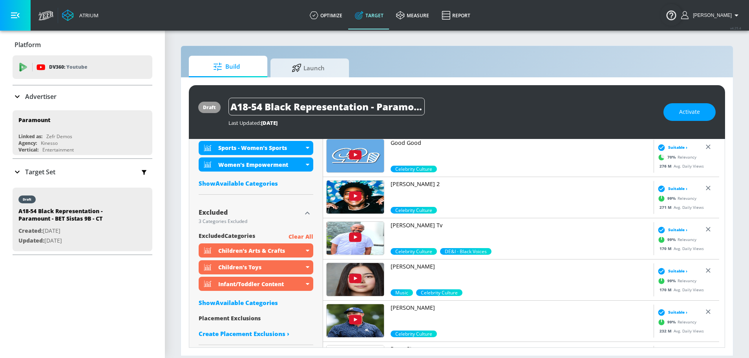
scroll to position [403, 0]
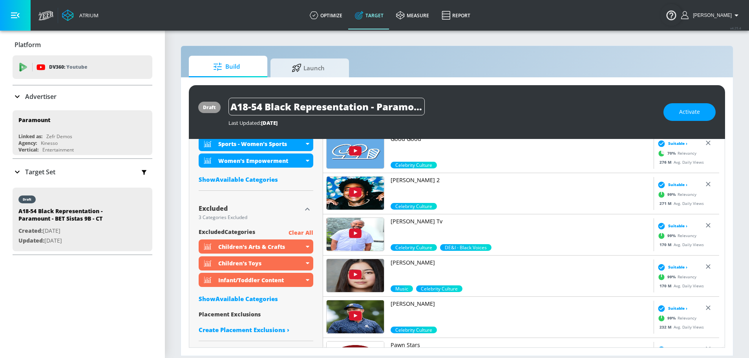
click at [234, 177] on div "Show Available Categories" at bounding box center [256, 179] width 115 height 8
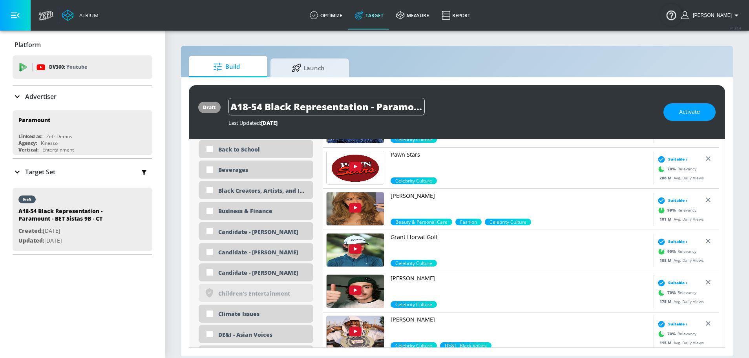
scroll to position [543, 0]
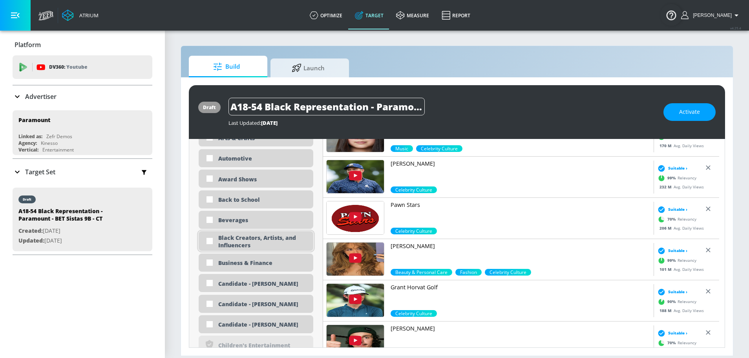
click at [251, 240] on div "Black Creators, Artists, and Influencers" at bounding box center [262, 241] width 89 height 15
checkbox input "true"
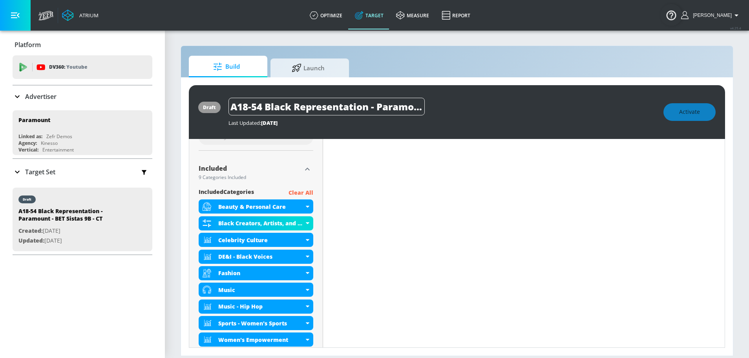
scroll to position [0, 0]
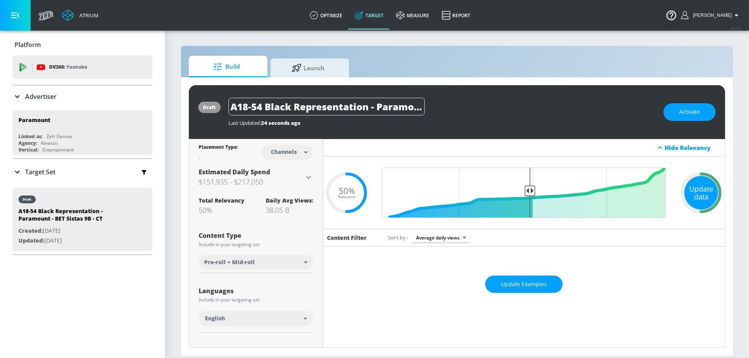
click at [705, 197] on div "Update data" at bounding box center [701, 193] width 34 height 34
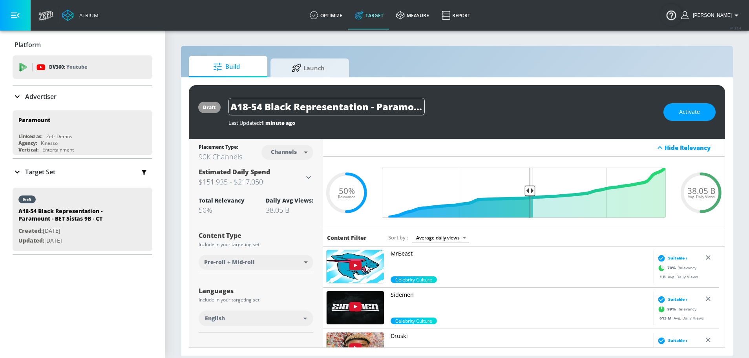
click at [80, 171] on div "Target Set" at bounding box center [83, 172] width 140 height 16
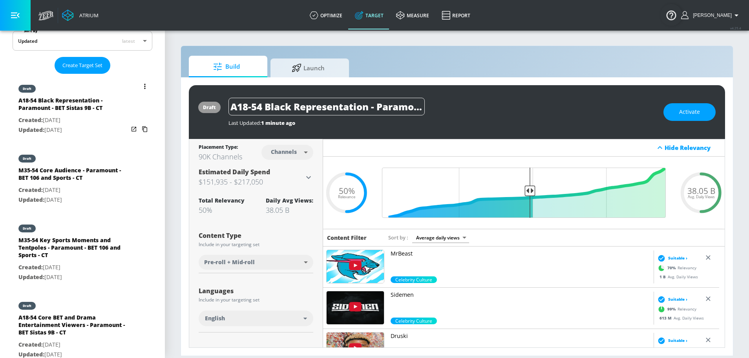
scroll to position [257, 0]
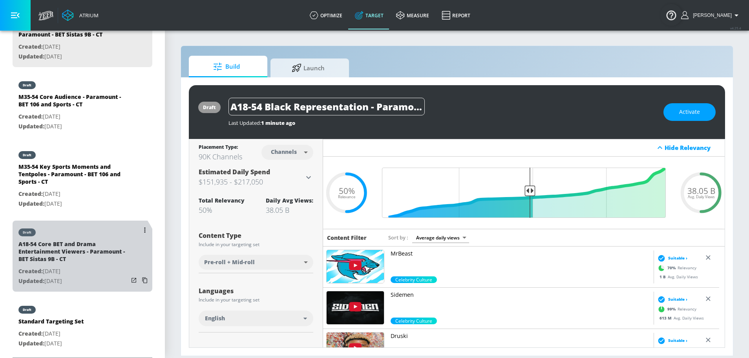
click at [79, 262] on div "A18-54 Core BET and Drama Entertainment Viewers - Paramount - BET Sistas 9B - CT" at bounding box center [73, 253] width 110 height 26
type input "A18-54 Core BET and Drama Entertainment Viewers - Paramount - BET Sistas 9B - CT"
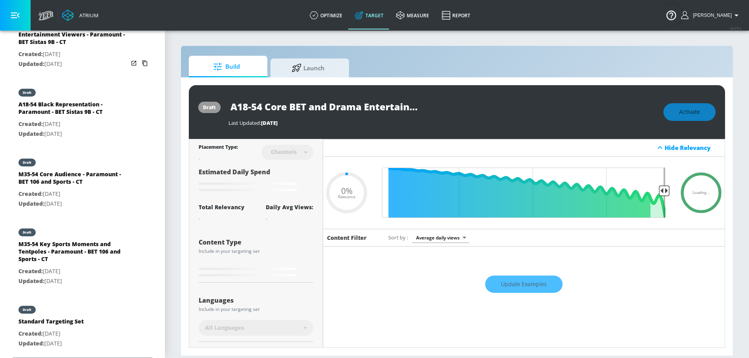
type input "0.5"
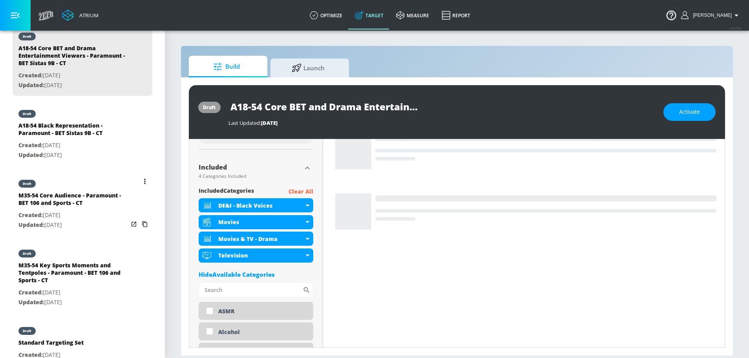
scroll to position [234, 0]
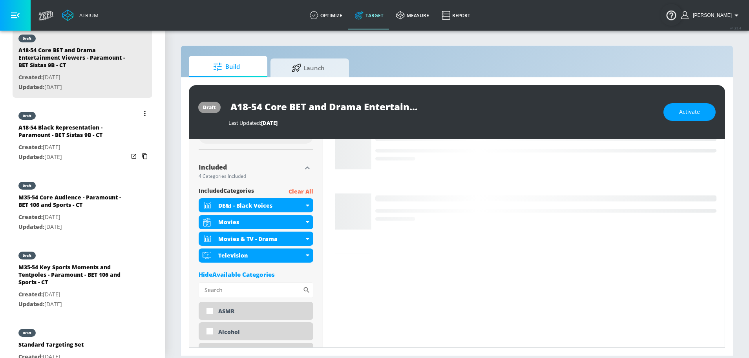
click at [63, 138] on div "A18-54 Black Representation - Paramount - BET Sistas 9B - CT" at bounding box center [73, 133] width 110 height 19
type input "A18-54 Black Representation - Paramount - BET Sistas 9B - CT"
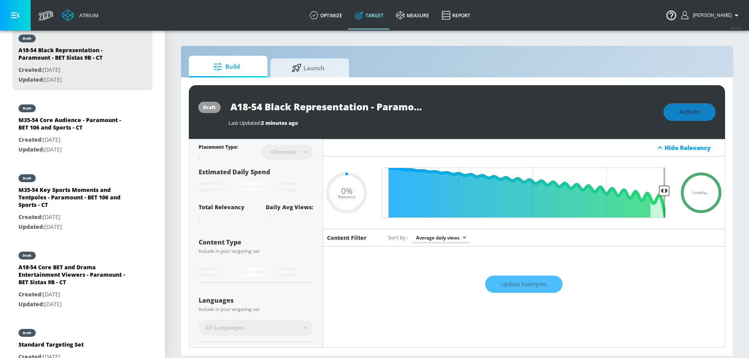
scroll to position [118, 0]
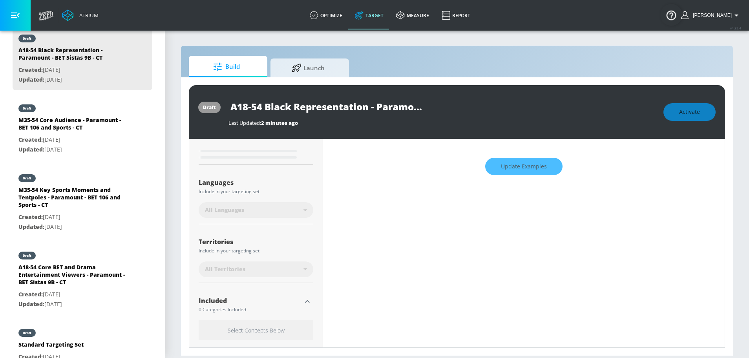
type input "0.5"
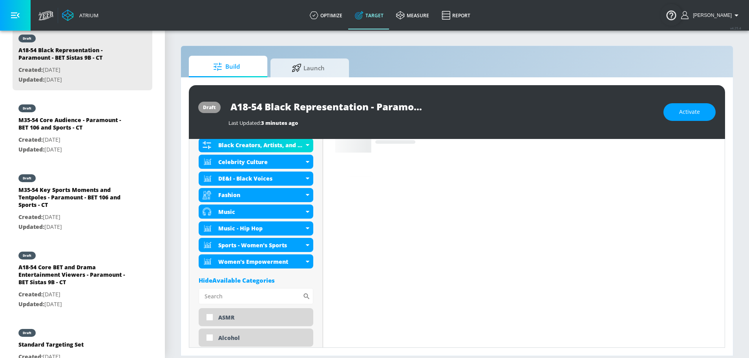
scroll to position [318, 0]
